Goal: Task Accomplishment & Management: Manage account settings

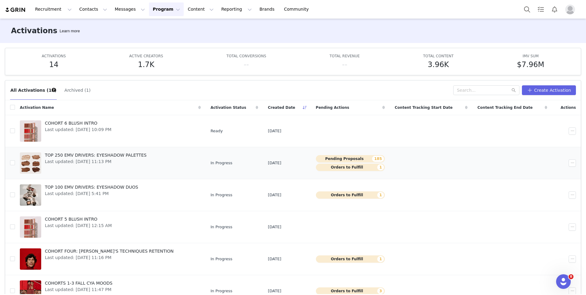
click at [120, 159] on span "Last updated: [DATE] 11:13 PM" at bounding box center [96, 162] width 102 height 6
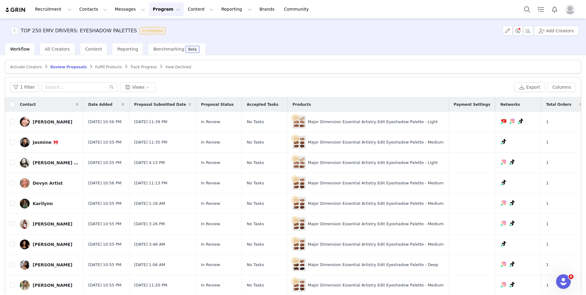
click at [34, 67] on span "Activate Creators" at bounding box center [26, 67] width 32 height 4
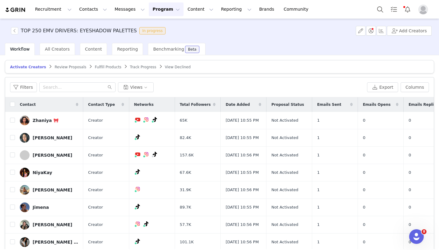
click at [164, 7] on button "Program Program" at bounding box center [166, 9] width 35 height 14
click at [160, 26] on p "Activations" at bounding box center [155, 27] width 23 height 6
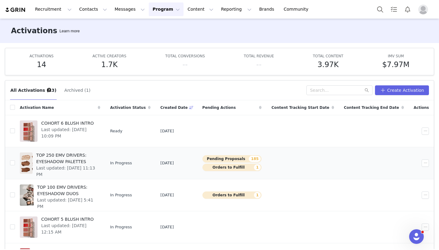
click at [246, 149] on td "Pending Proposals 185 Orders to Fulfill 1" at bounding box center [232, 163] width 69 height 32
click at [242, 157] on button "Pending Proposals 185" at bounding box center [232, 158] width 59 height 7
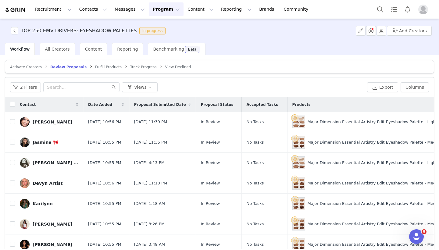
click at [32, 66] on span "Activate Creators" at bounding box center [26, 67] width 32 height 4
